Goal: Use online tool/utility: Utilize a website feature to perform a specific function

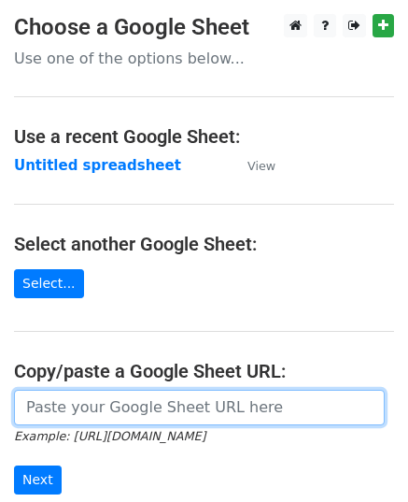
click at [108, 394] on input "url" at bounding box center [199, 408] width 371 height 36
paste input "[URL][DOMAIN_NAME]"
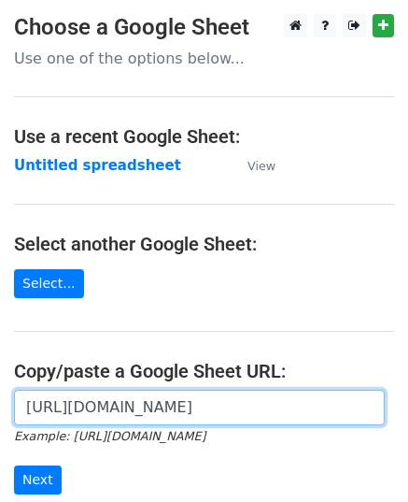
scroll to position [0, 428]
type input "[URL][DOMAIN_NAME]"
click at [14, 465] on input "Next" at bounding box center [38, 479] width 48 height 29
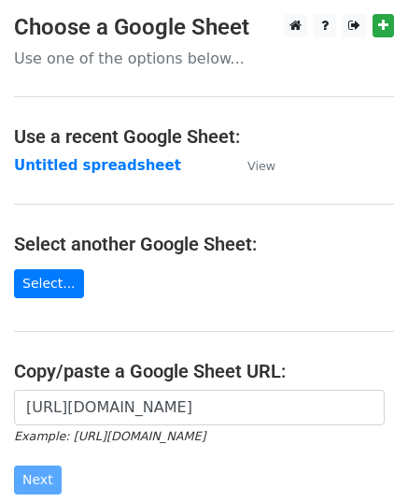
scroll to position [0, 0]
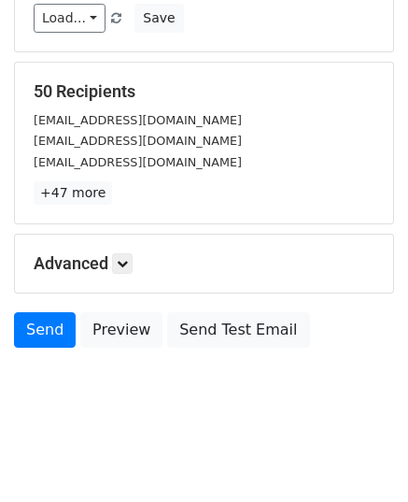
scroll to position [294, 0]
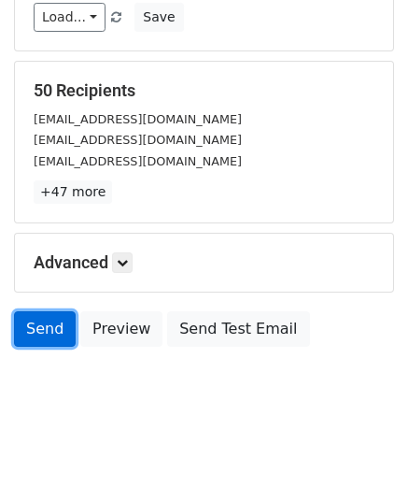
click at [34, 322] on link "Send" at bounding box center [45, 329] width 62 height 36
